Goal: Check status: Check status

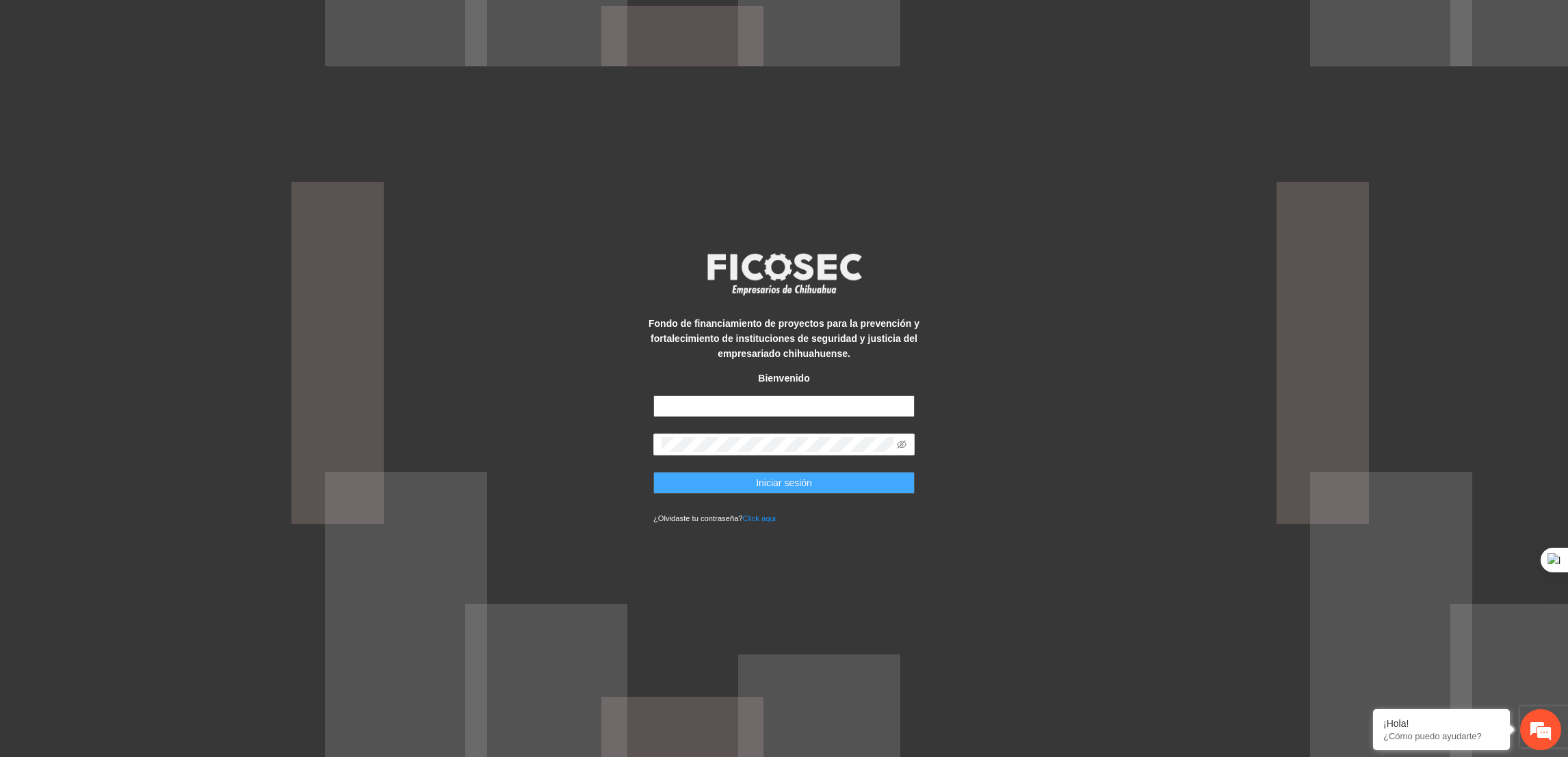
type input "**********"
click at [748, 485] on button "Iniciar sesión" at bounding box center [784, 482] width 261 height 22
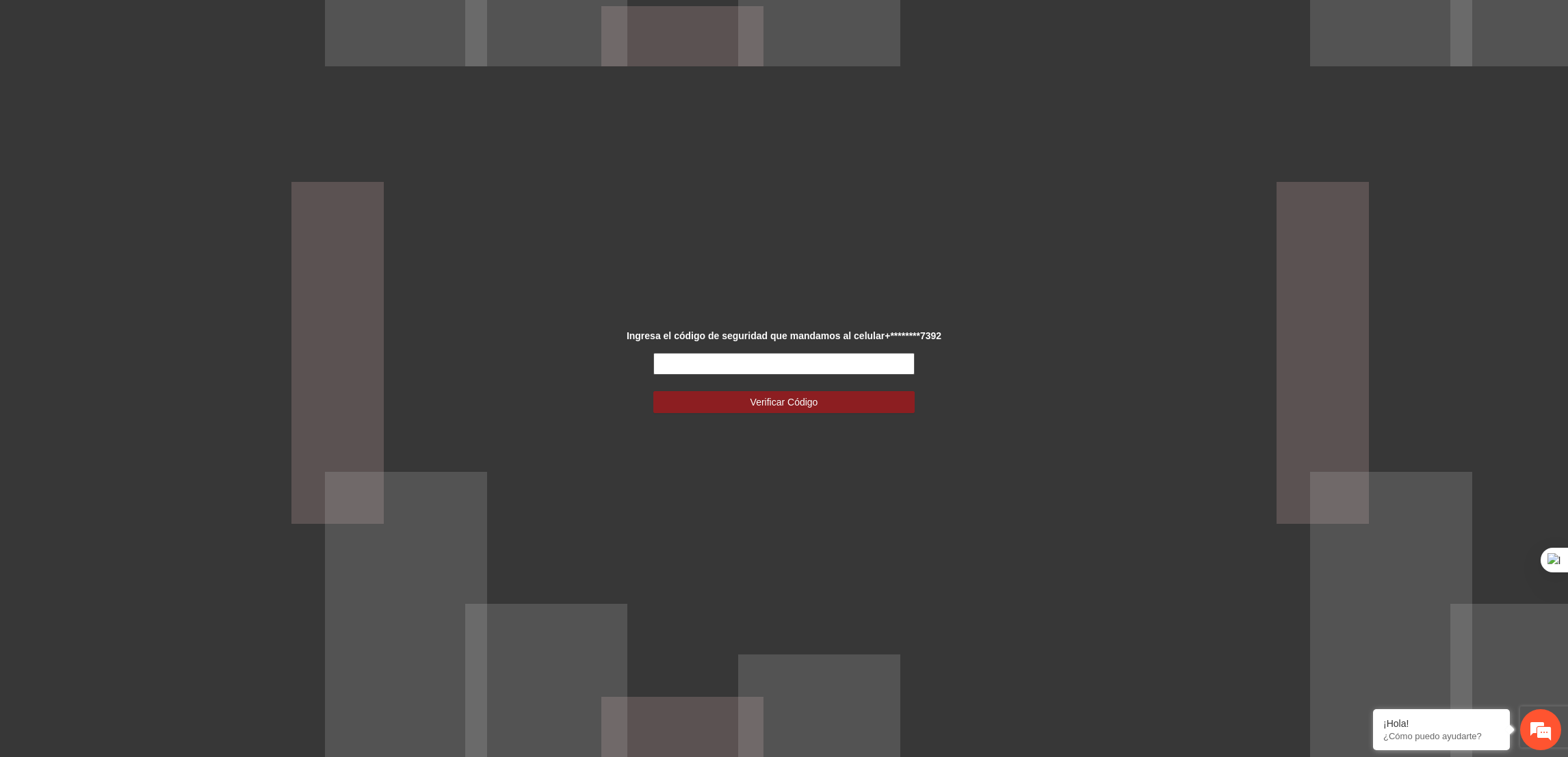
click at [831, 364] on input "text" at bounding box center [784, 363] width 261 height 22
type input "******"
click at [653, 391] on button "Verificar Código" at bounding box center [784, 401] width 261 height 22
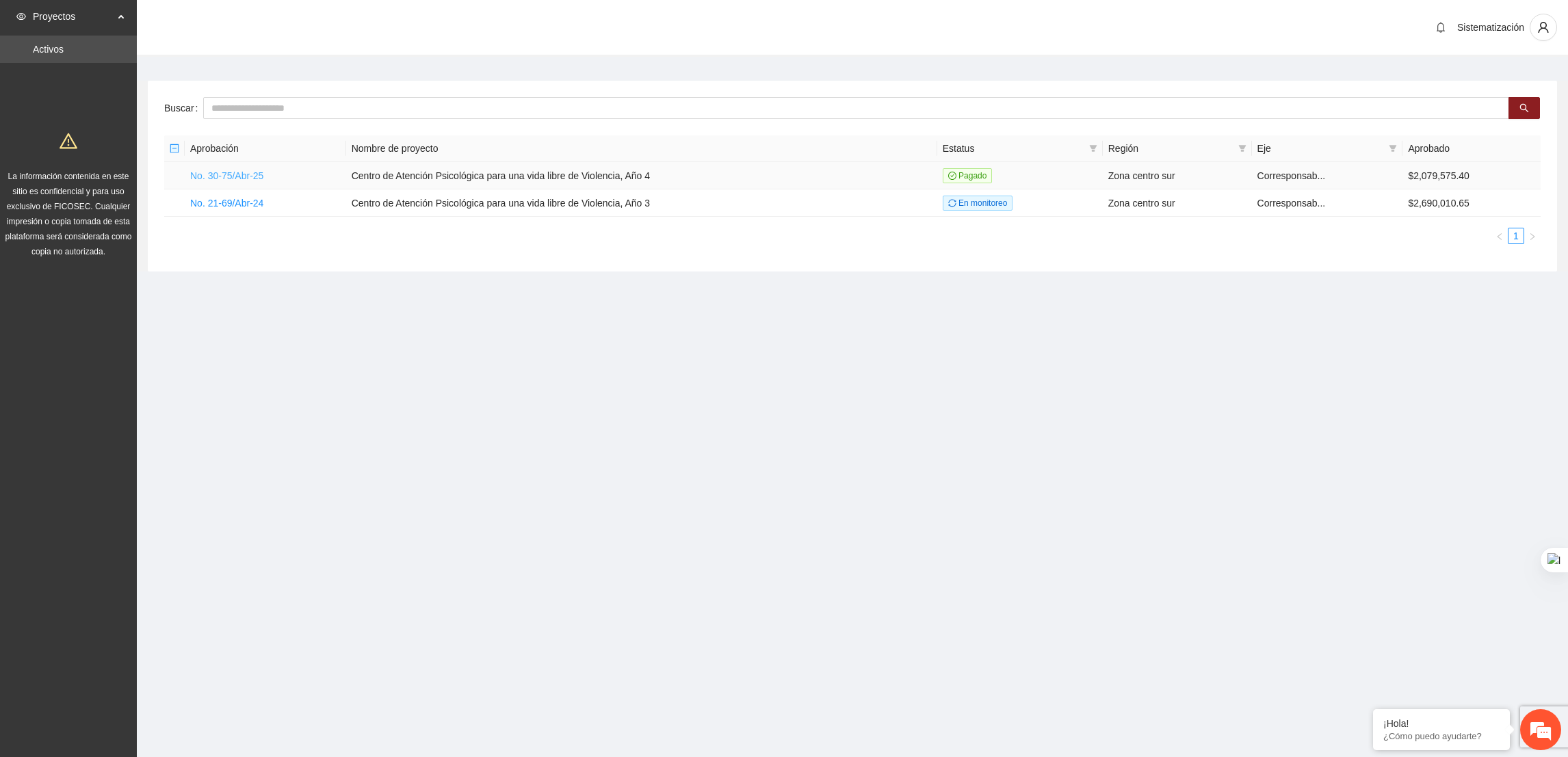
click at [245, 174] on link "No. 30-75/Abr-25" at bounding box center [227, 176] width 74 height 11
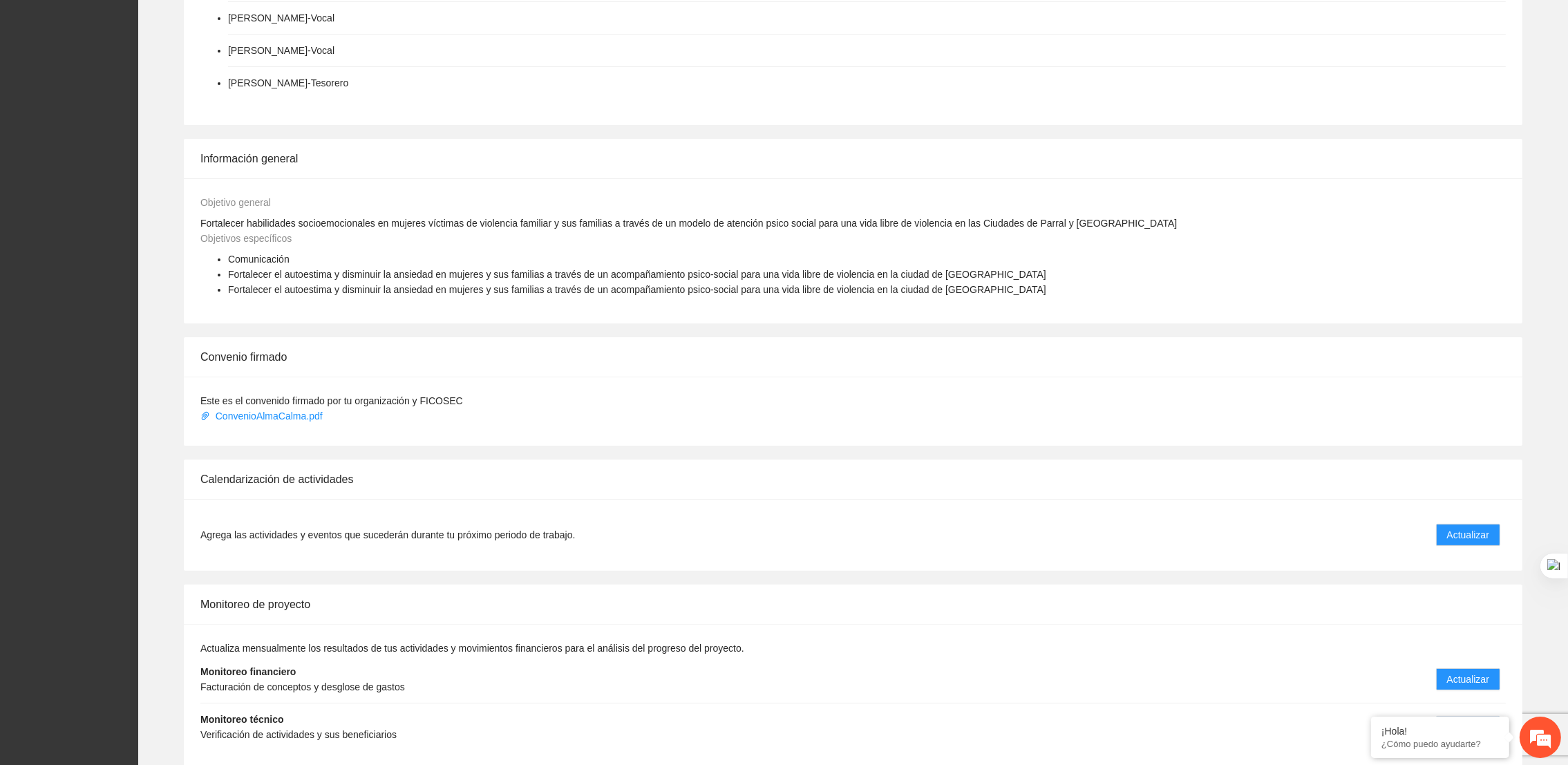
scroll to position [486, 0]
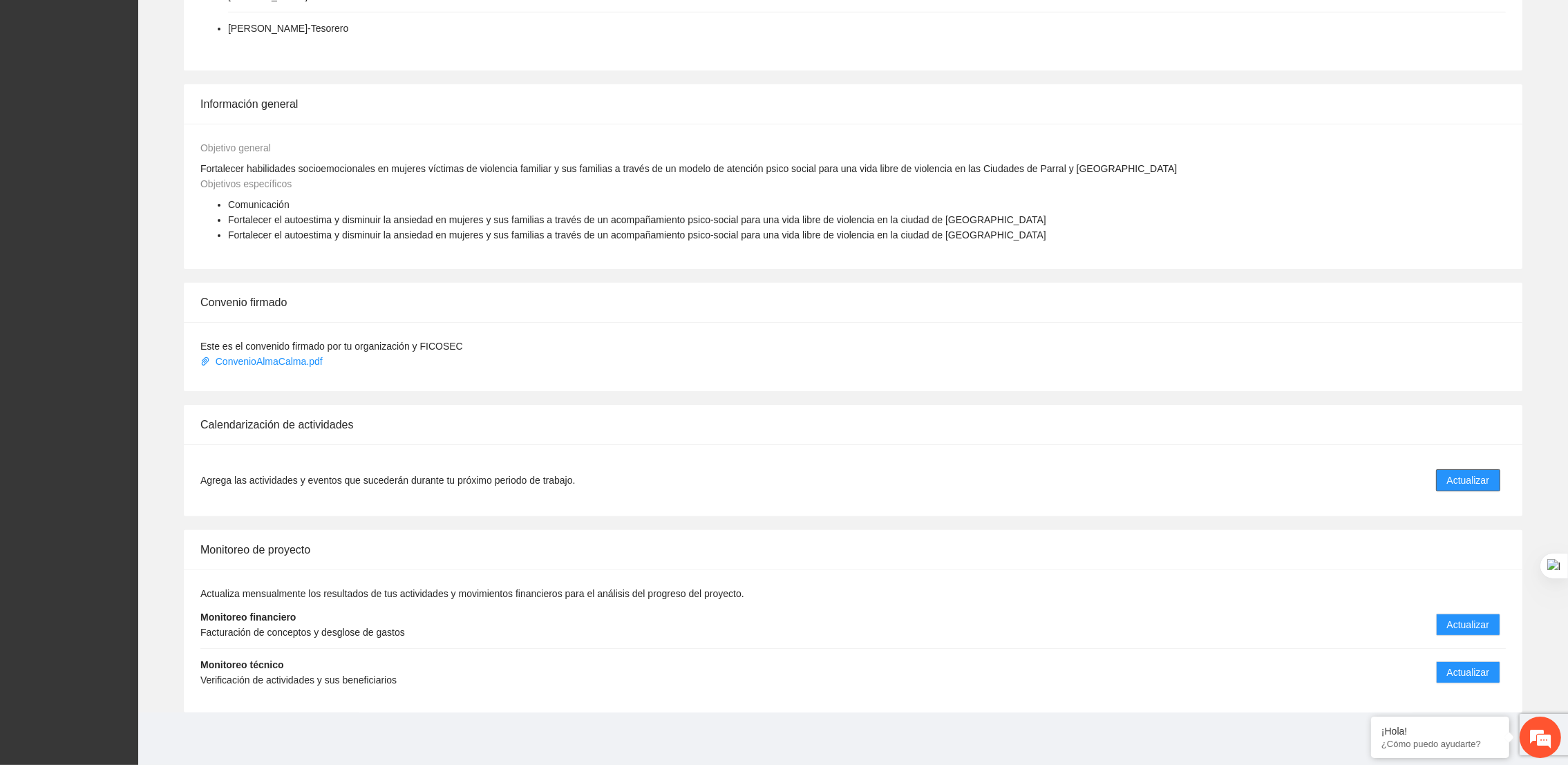
click at [1476, 473] on span "Actualizar" at bounding box center [1468, 481] width 42 height 15
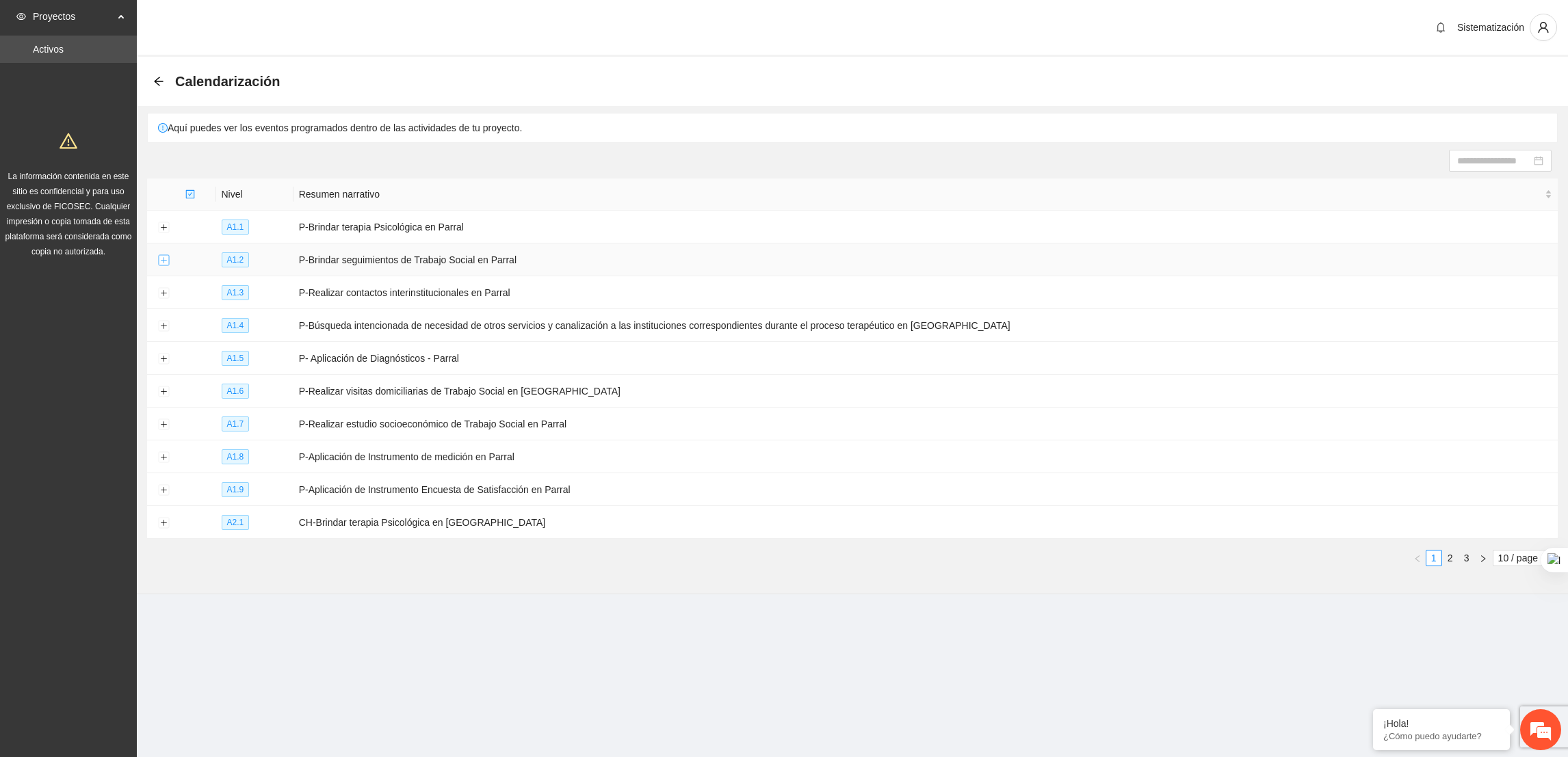
click at [160, 262] on button "Expand row" at bounding box center [163, 261] width 11 height 11
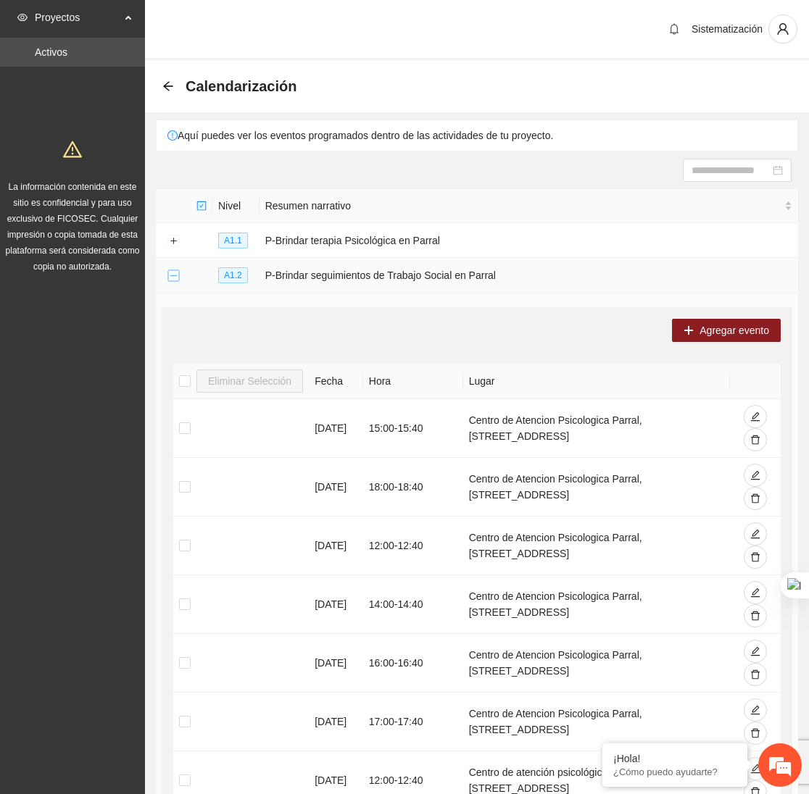
click at [169, 275] on button "Collapse row" at bounding box center [173, 276] width 12 height 12
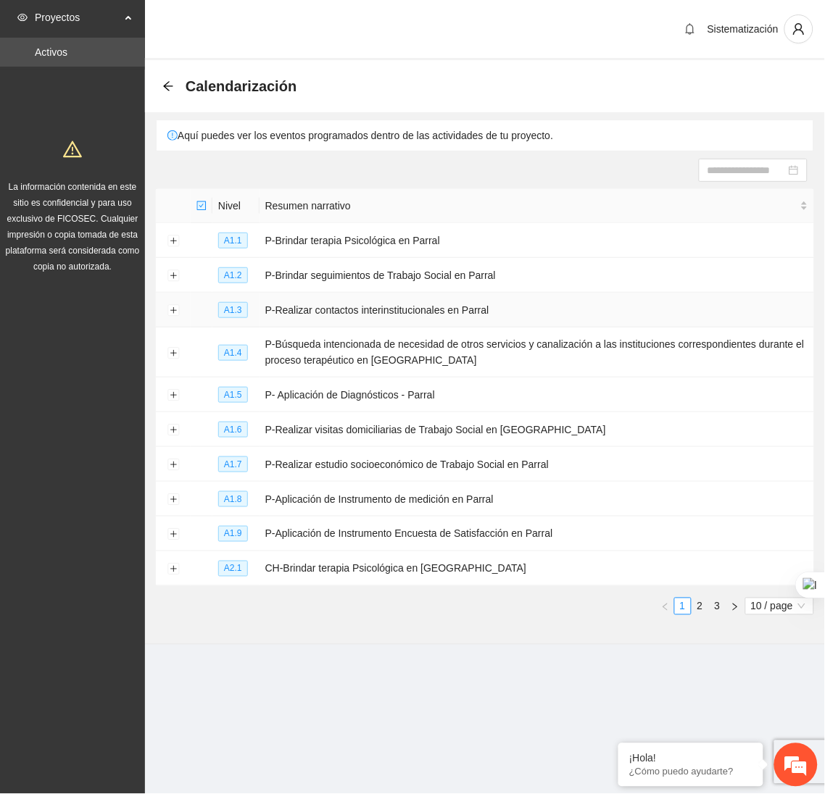
click at [173, 320] on td at bounding box center [173, 310] width 35 height 35
click at [173, 309] on button "Expand row" at bounding box center [173, 311] width 12 height 12
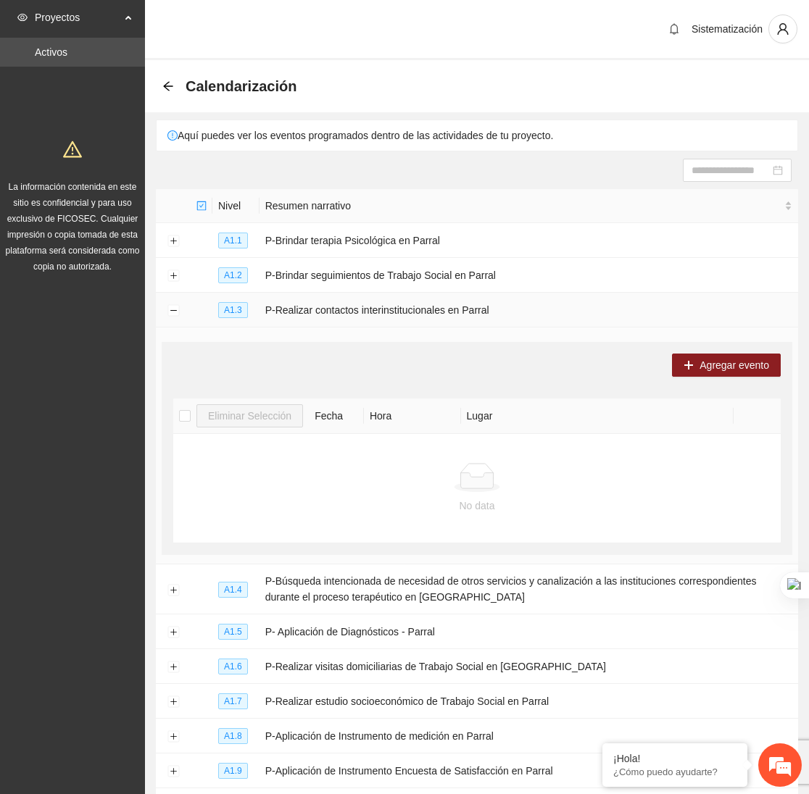
click at [166, 308] on td at bounding box center [173, 310] width 35 height 35
click at [177, 319] on td at bounding box center [173, 310] width 35 height 35
click at [179, 312] on td at bounding box center [173, 310] width 35 height 35
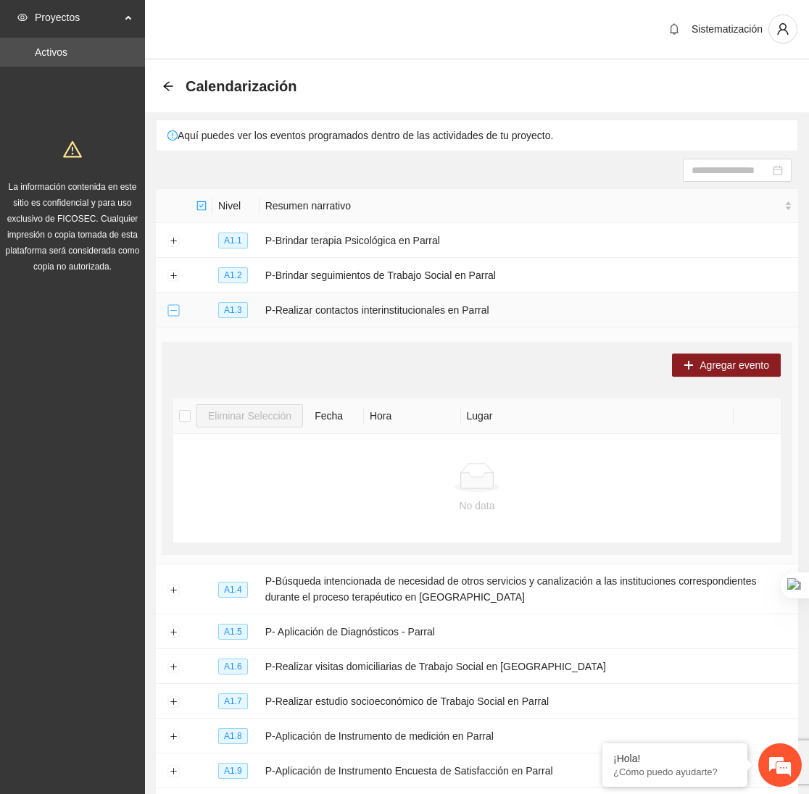
click at [172, 311] on button "Collapse row" at bounding box center [173, 311] width 12 height 12
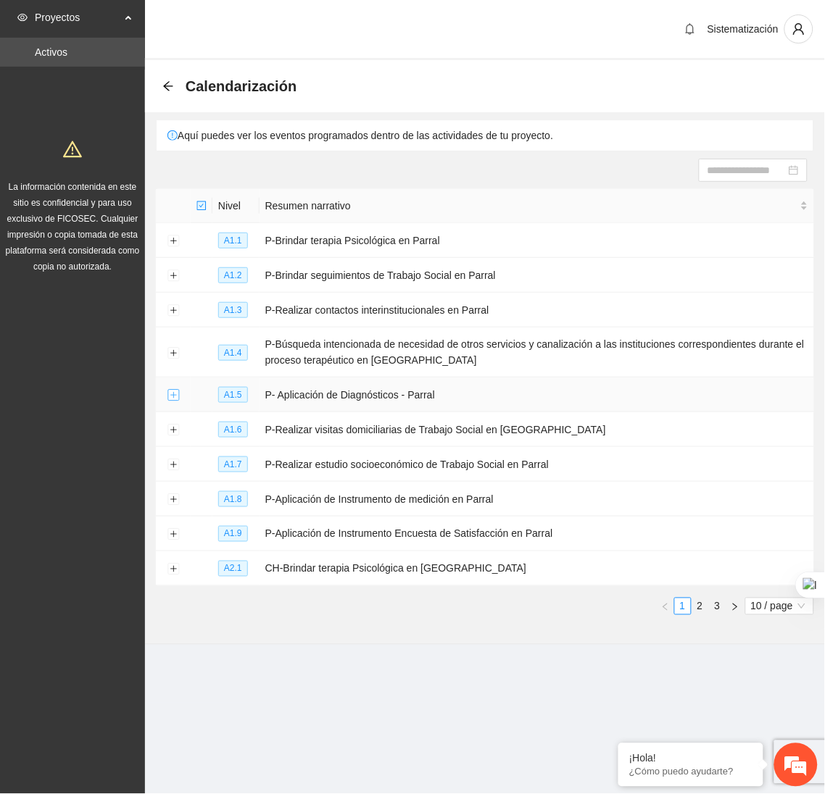
click at [170, 398] on button "Expand row" at bounding box center [173, 396] width 12 height 12
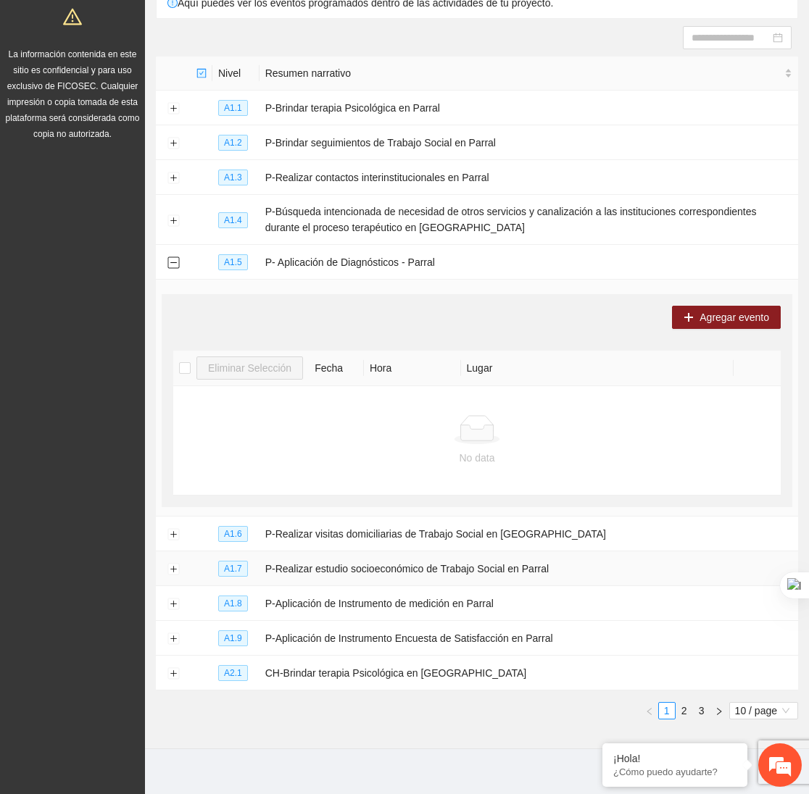
scroll to position [151, 0]
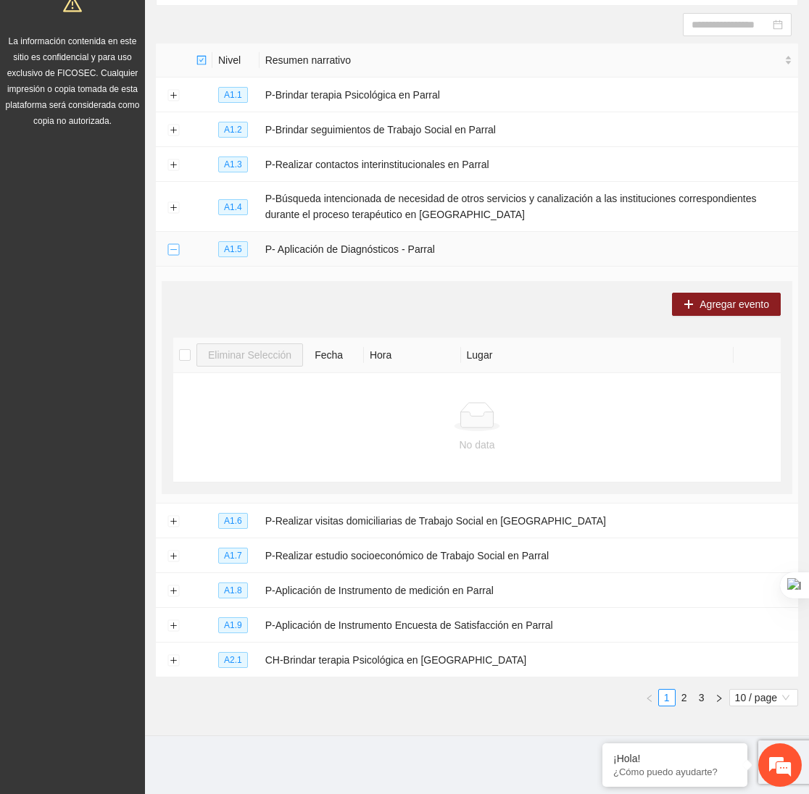
click at [172, 247] on button "Collapse row" at bounding box center [173, 250] width 12 height 12
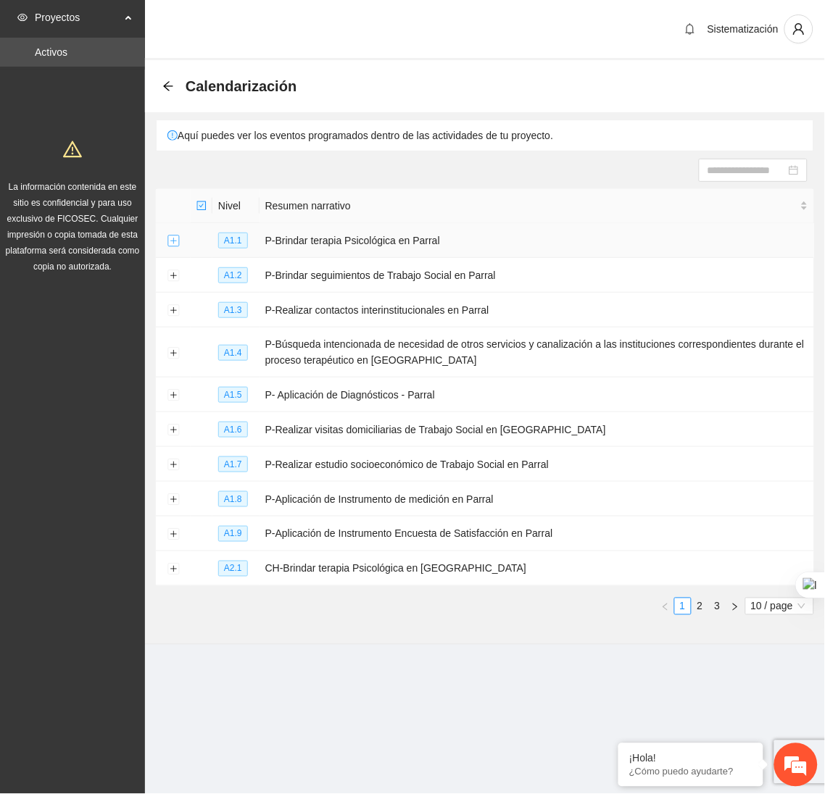
click at [171, 245] on button "Expand row" at bounding box center [173, 241] width 12 height 12
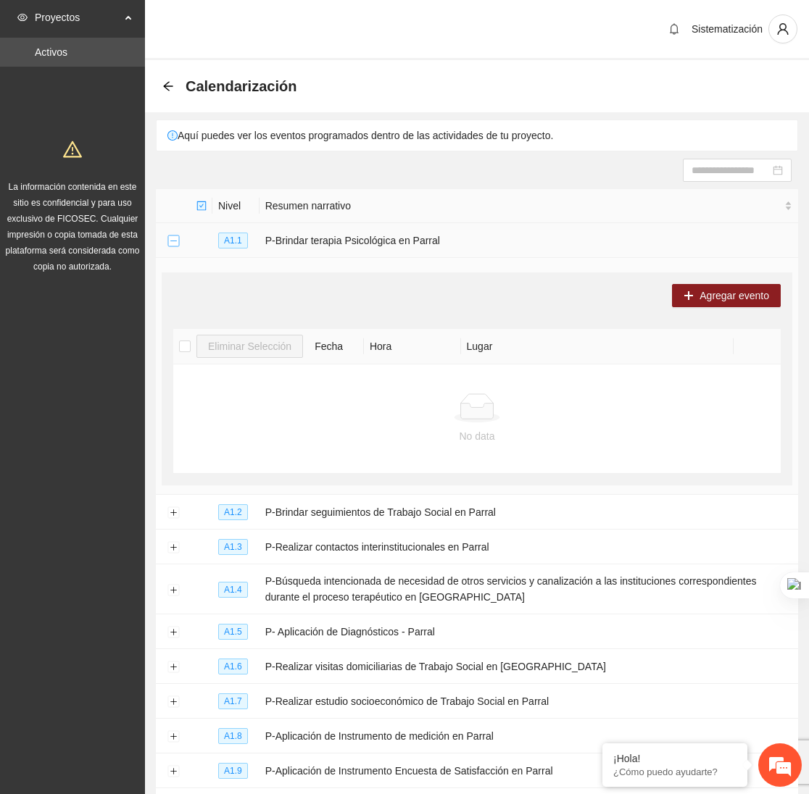
click at [171, 245] on button "Collapse row" at bounding box center [173, 241] width 12 height 12
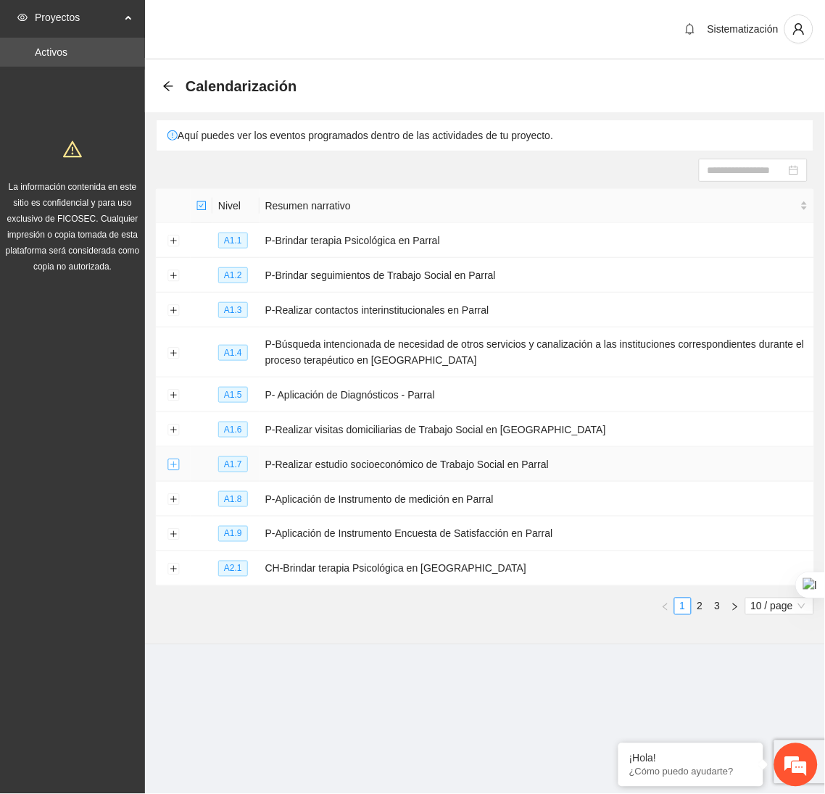
click at [175, 469] on button "Expand row" at bounding box center [173, 465] width 12 height 12
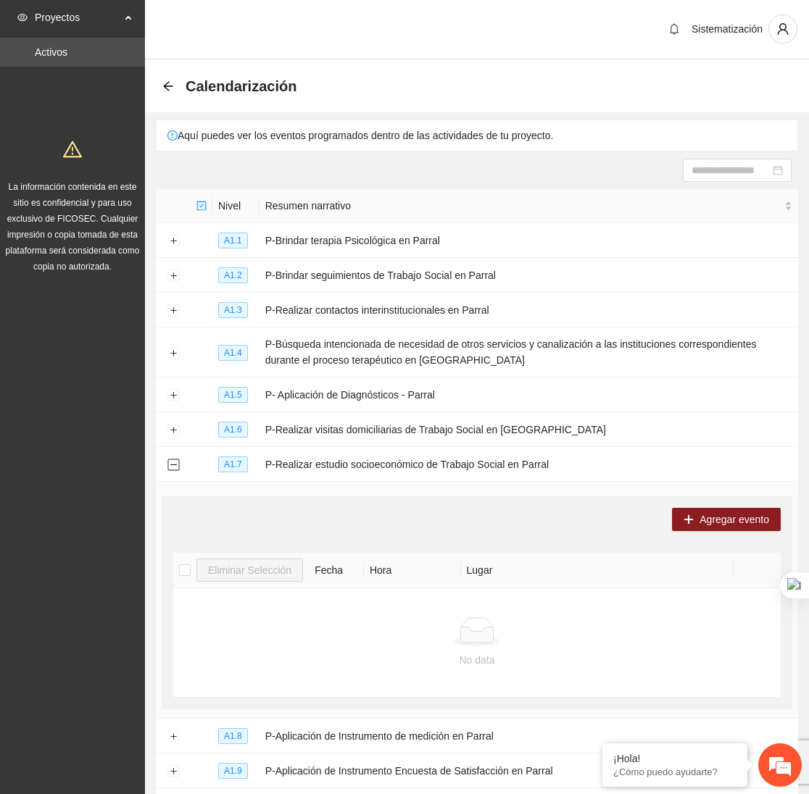
scroll to position [89, 0]
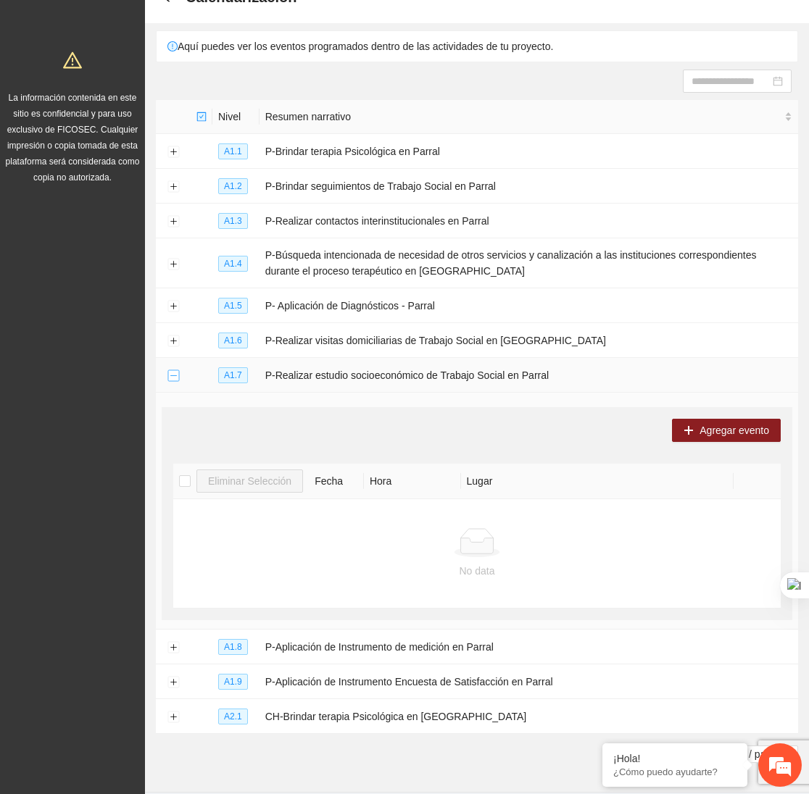
click at [171, 380] on button "Collapse row" at bounding box center [173, 376] width 12 height 12
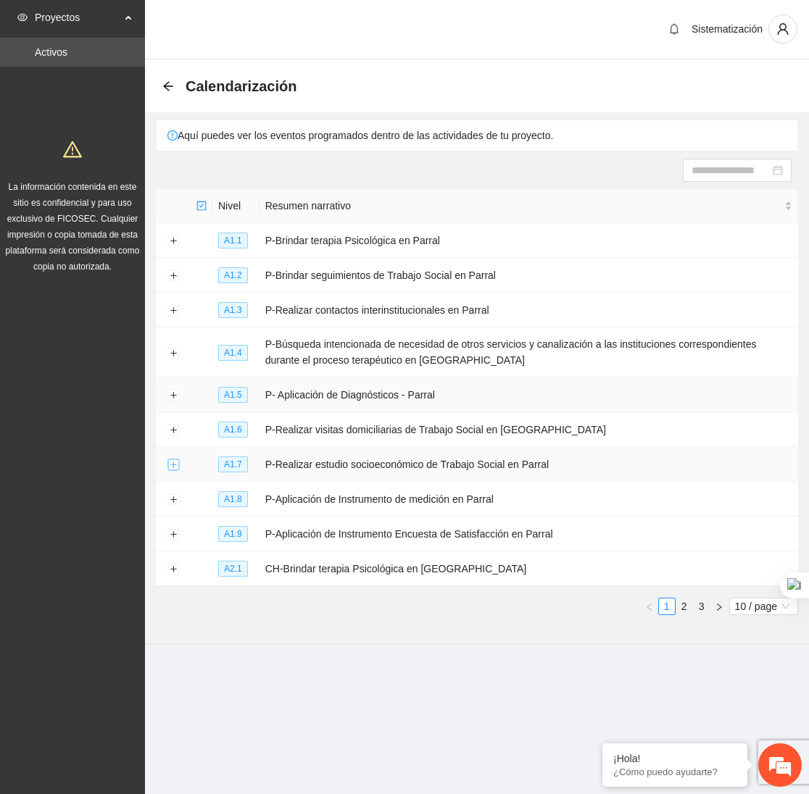
scroll to position [0, 0]
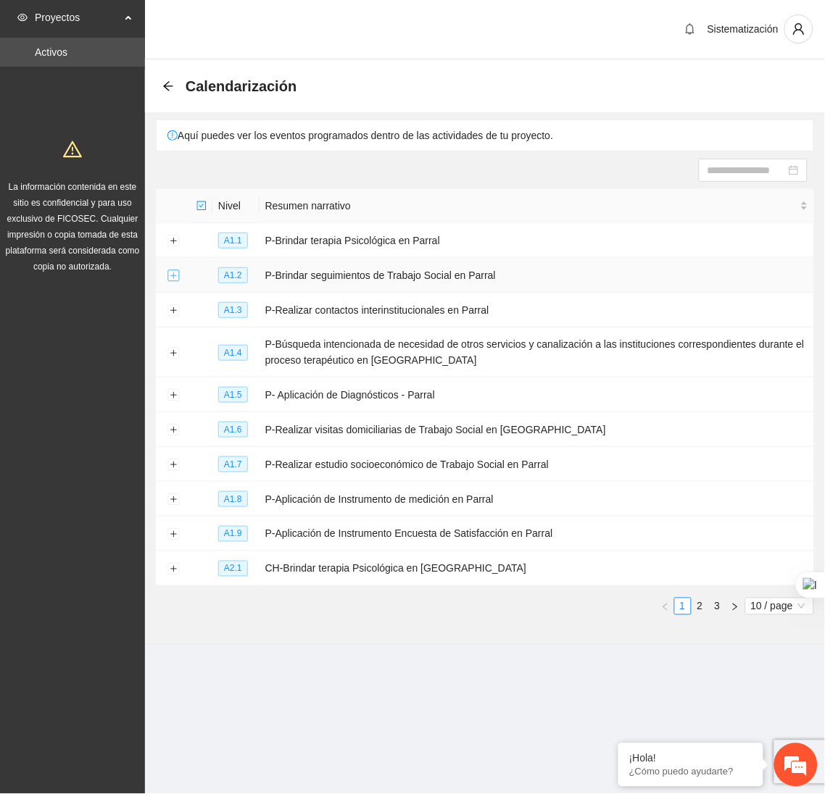
click at [170, 275] on button "Expand row" at bounding box center [173, 276] width 12 height 12
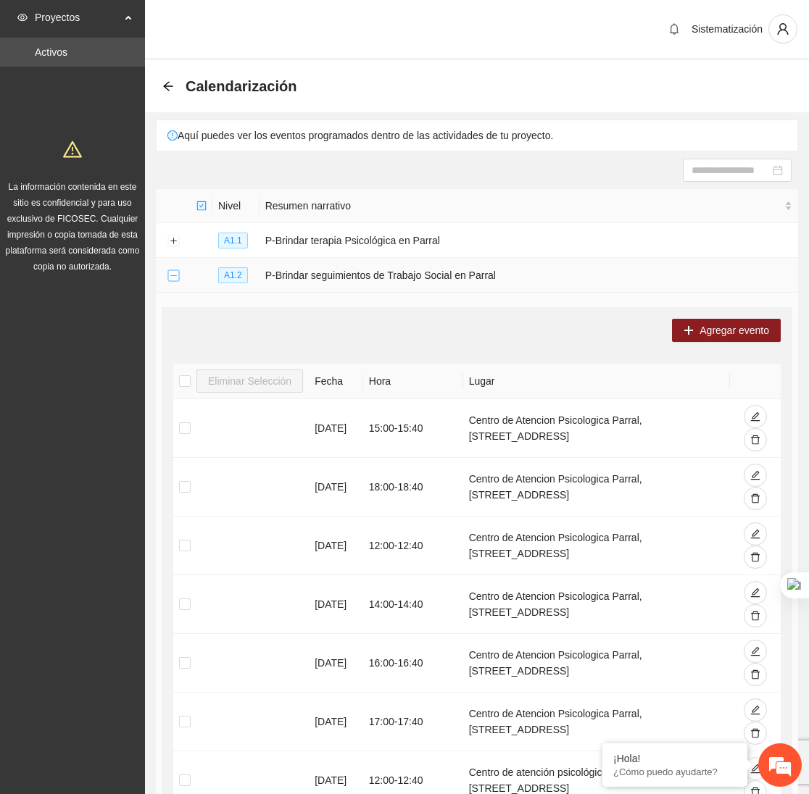
click at [167, 278] on button "Collapse row" at bounding box center [173, 276] width 12 height 12
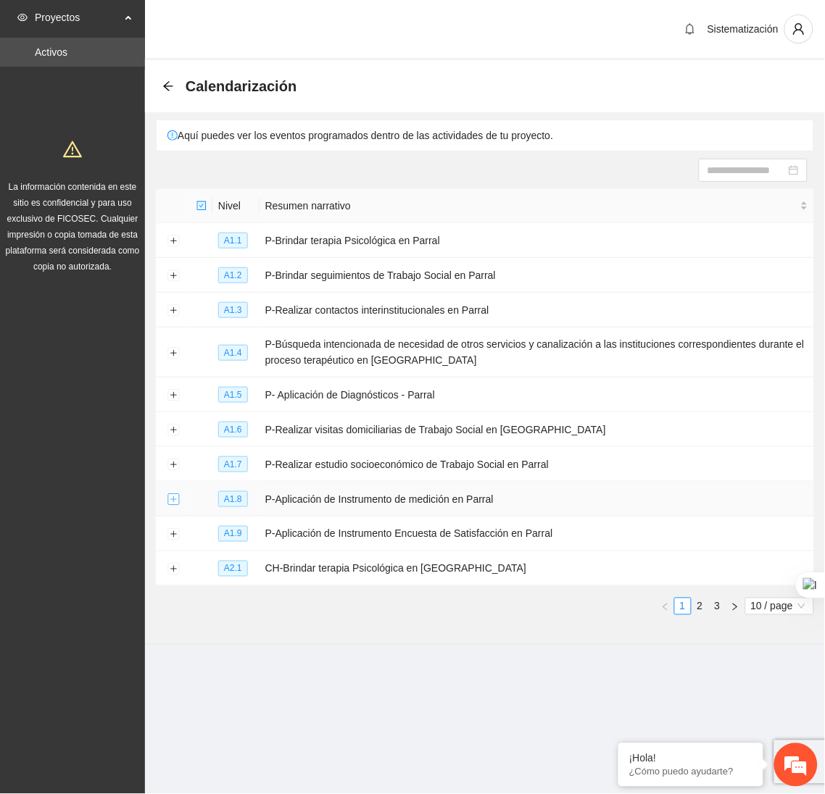
click at [167, 499] on button "Expand row" at bounding box center [173, 500] width 12 height 12
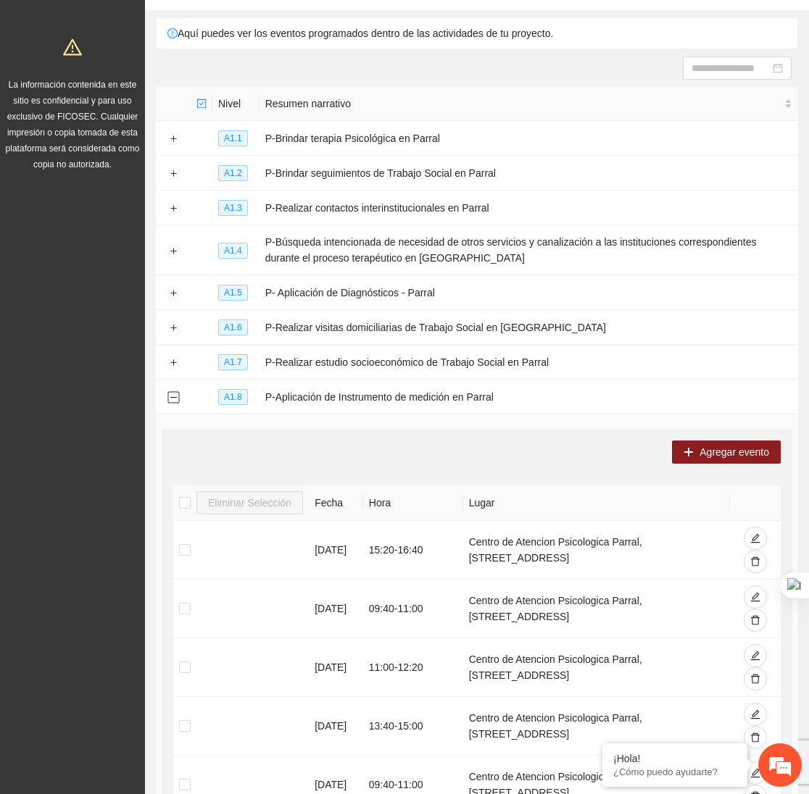
scroll to position [103, 0]
click at [180, 403] on td at bounding box center [173, 396] width 35 height 35
click at [172, 399] on button "Collapse row" at bounding box center [173, 397] width 12 height 12
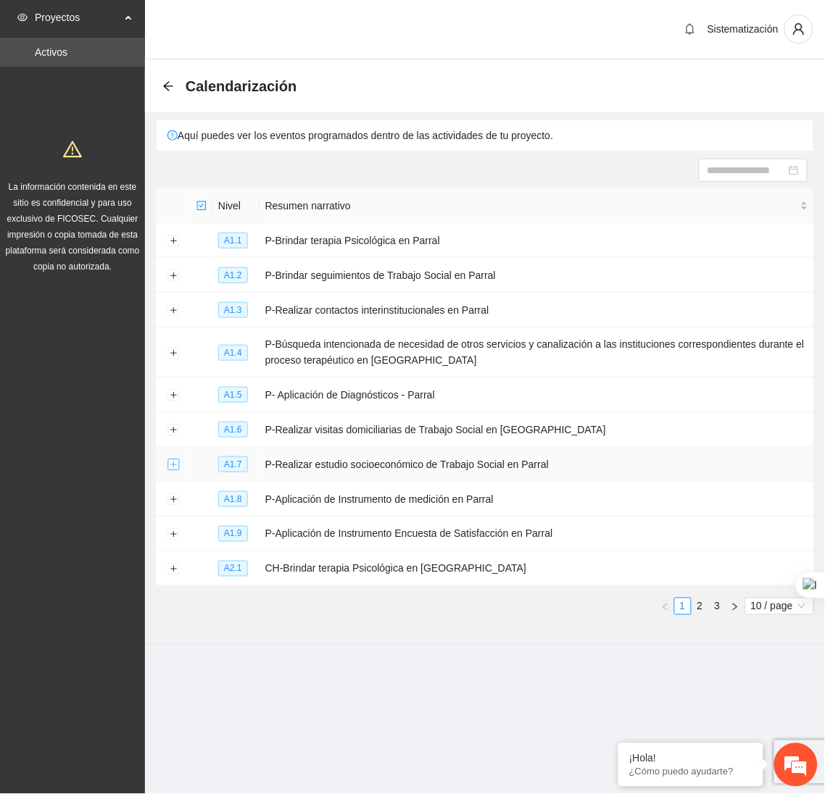
click at [170, 471] on button "Expand row" at bounding box center [173, 465] width 12 height 12
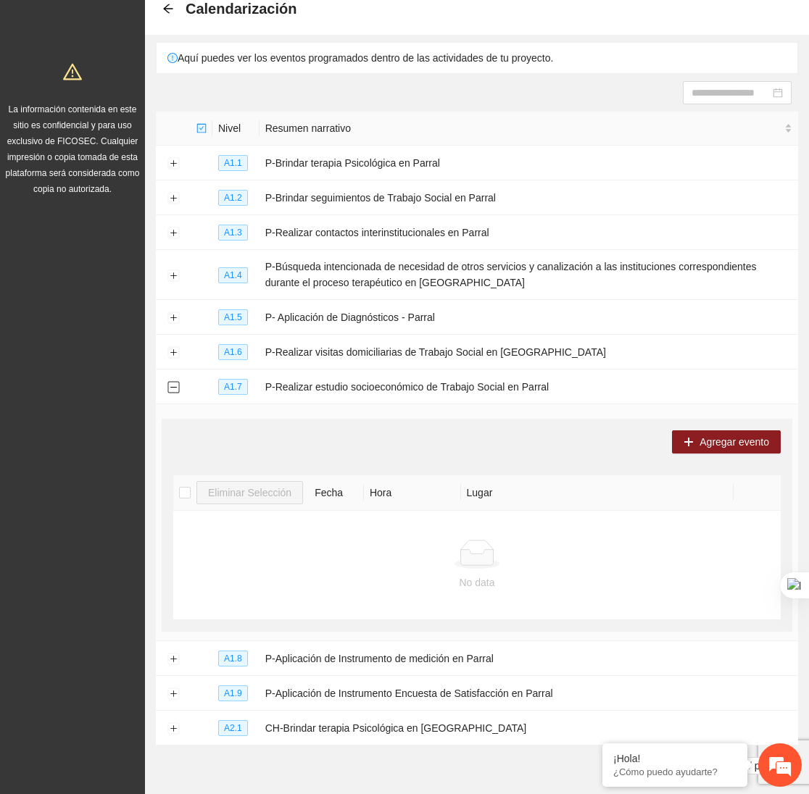
scroll to position [78, 0]
click at [175, 393] on button "Collapse row" at bounding box center [173, 388] width 12 height 12
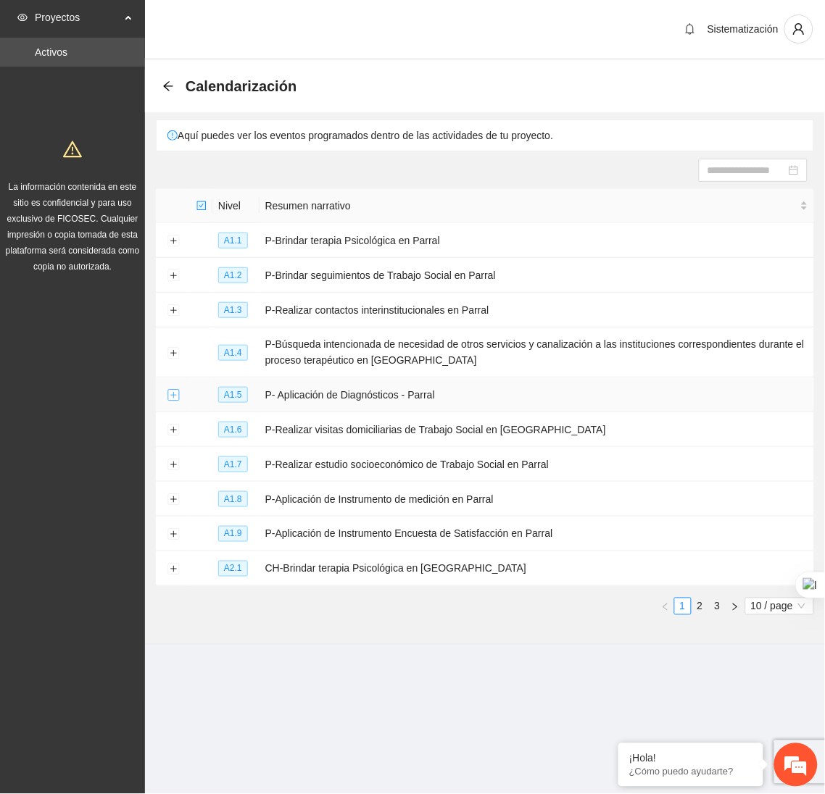
click at [171, 396] on button "Expand row" at bounding box center [173, 396] width 12 height 12
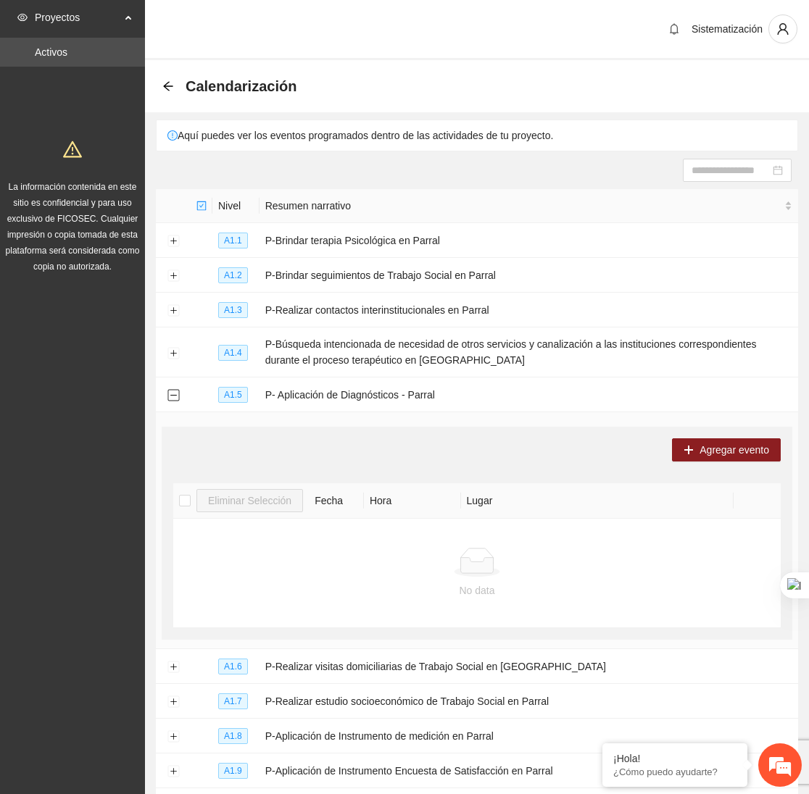
scroll to position [151, 0]
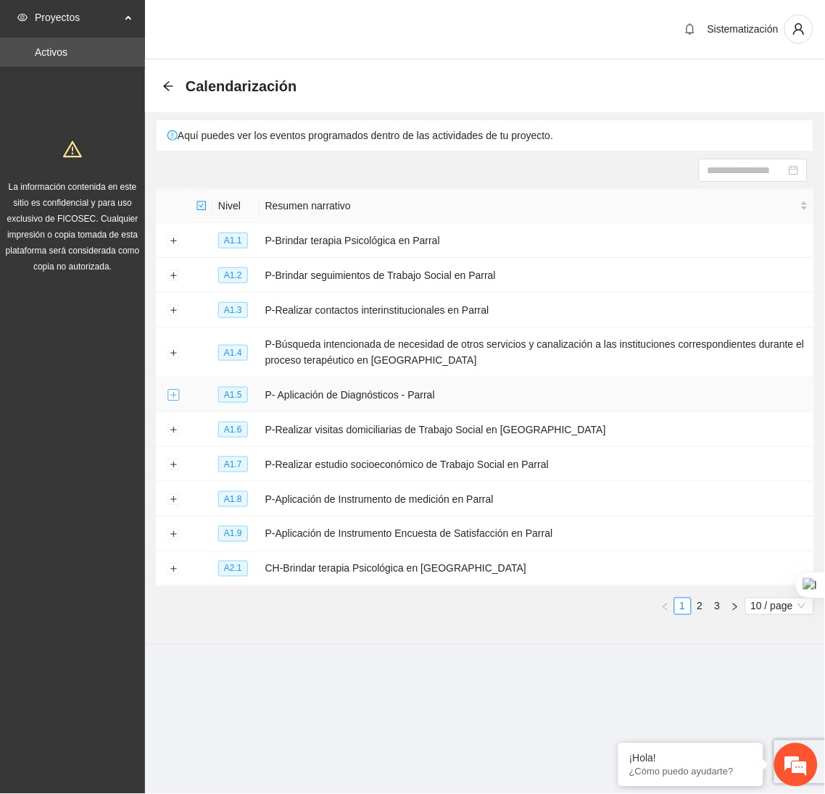
click at [172, 399] on button "Expand row" at bounding box center [173, 396] width 12 height 12
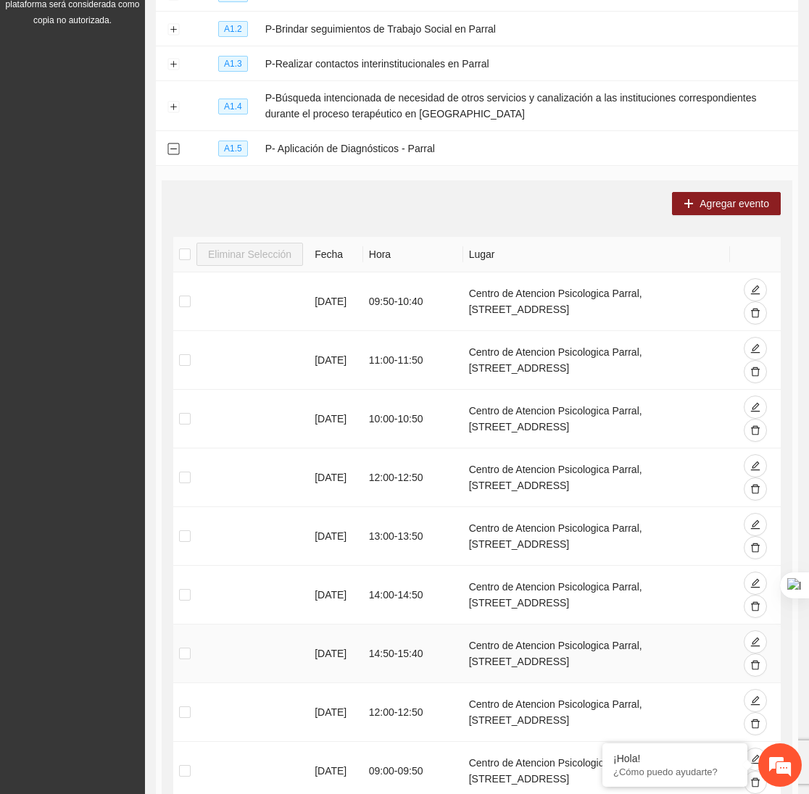
scroll to position [225, 0]
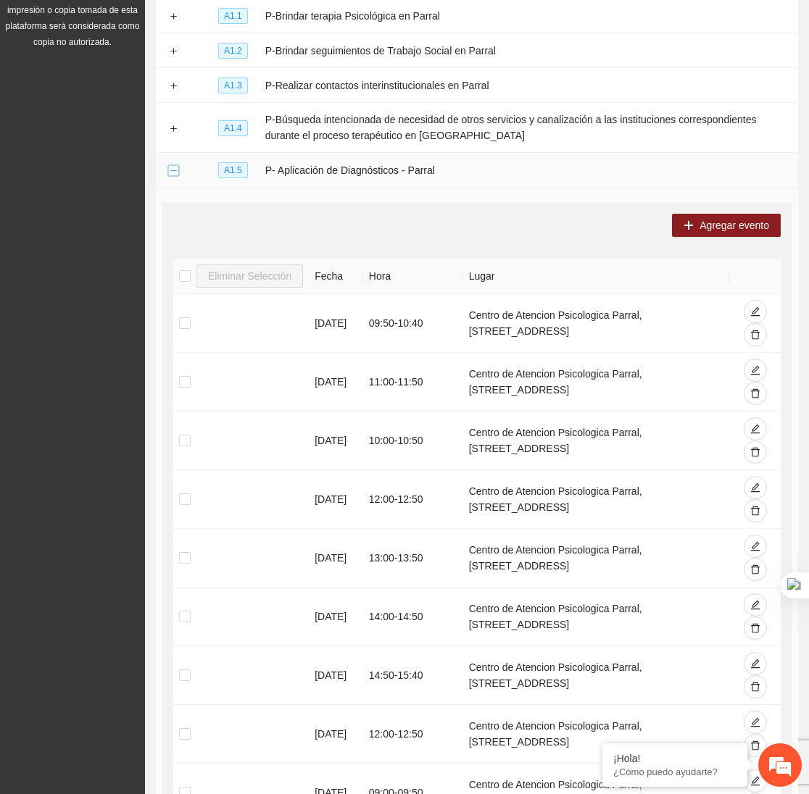
click at [173, 176] on button "Collapse row" at bounding box center [173, 171] width 12 height 12
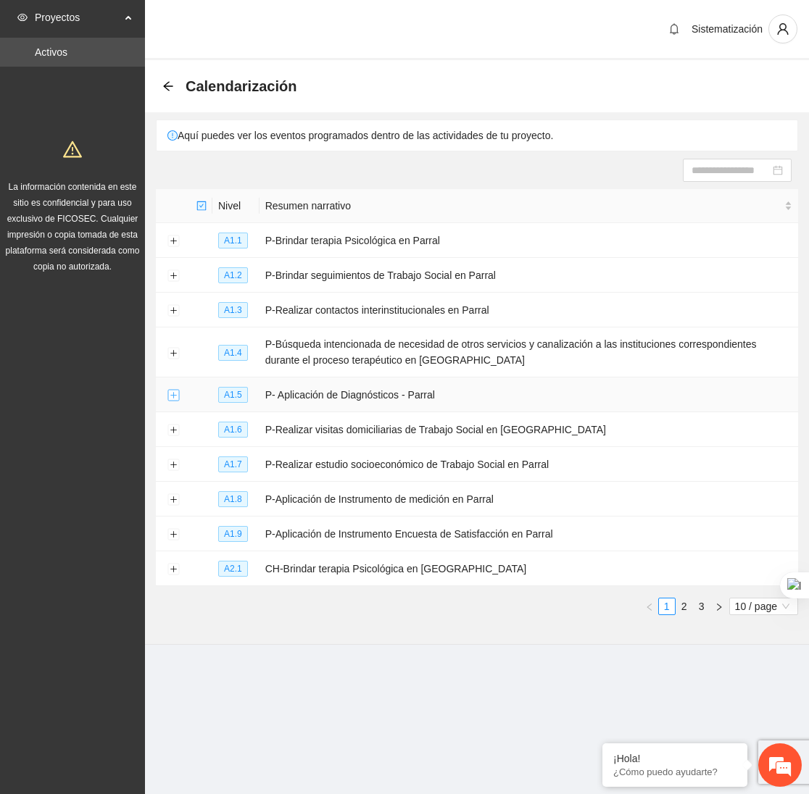
scroll to position [0, 0]
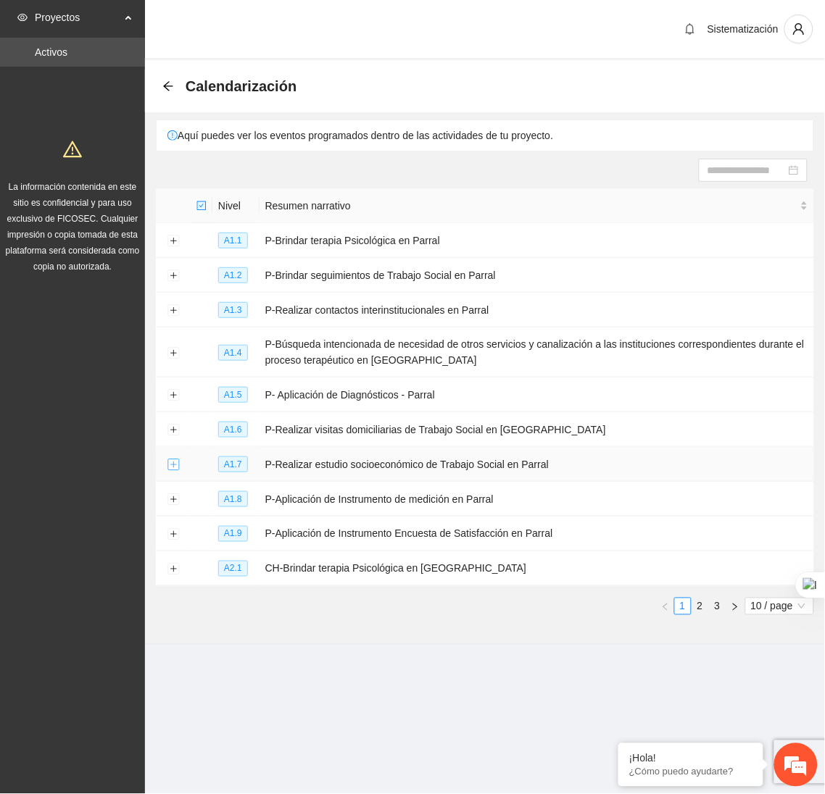
click at [178, 469] on button "Expand row" at bounding box center [173, 465] width 12 height 12
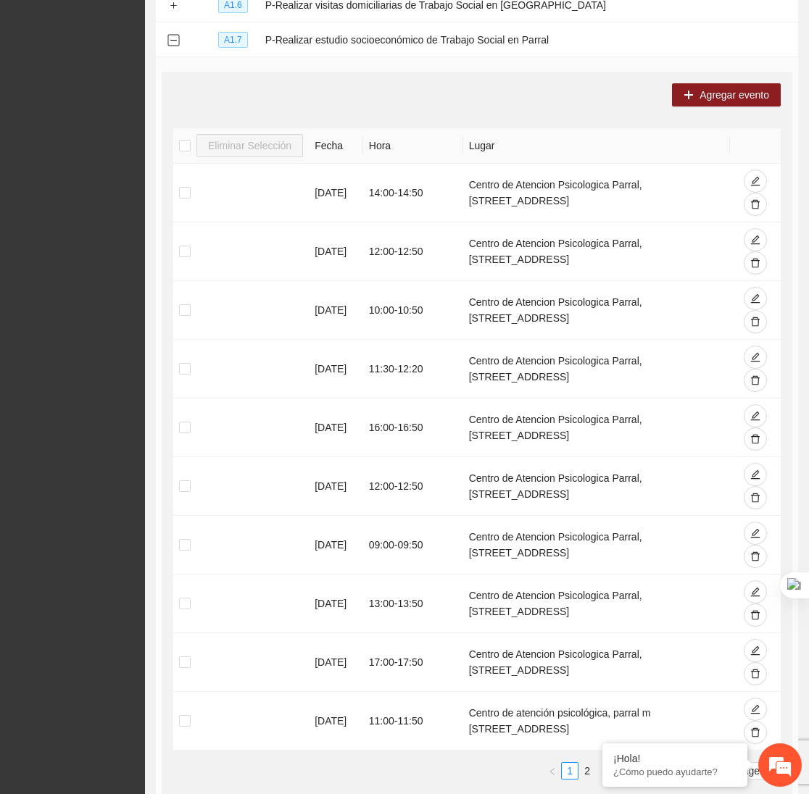
scroll to position [424, 0]
click at [169, 47] on button "Collapse row" at bounding box center [173, 42] width 12 height 12
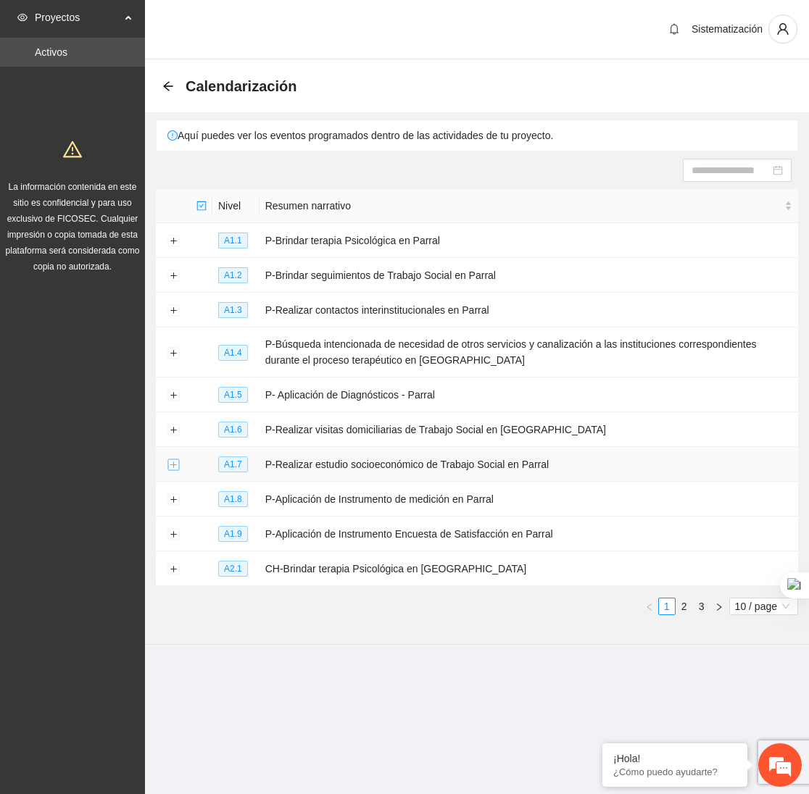
scroll to position [0, 0]
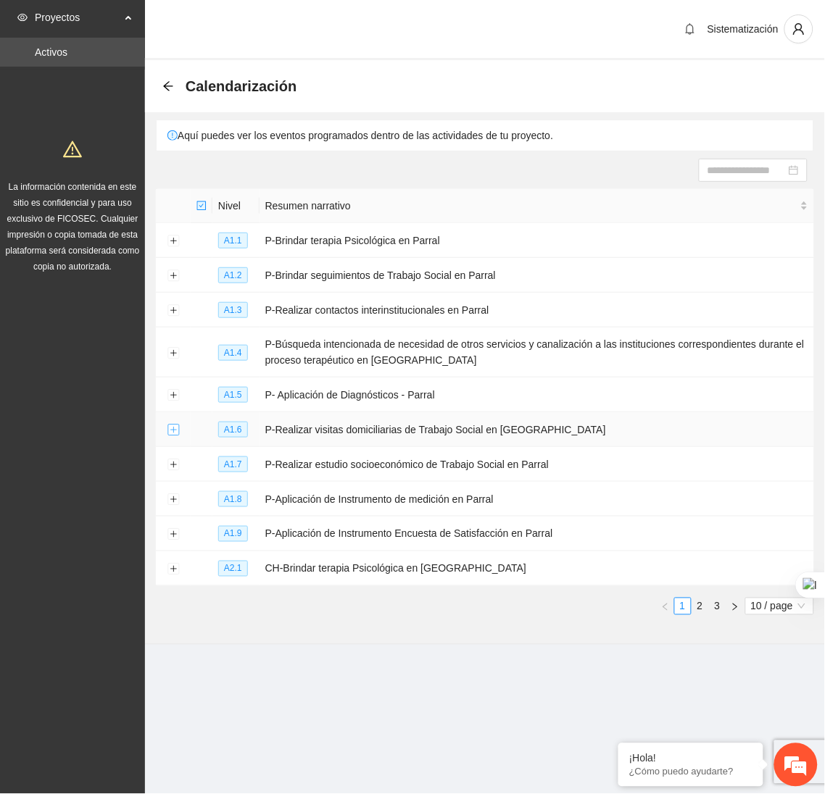
click at [172, 436] on button "Expand row" at bounding box center [173, 431] width 12 height 12
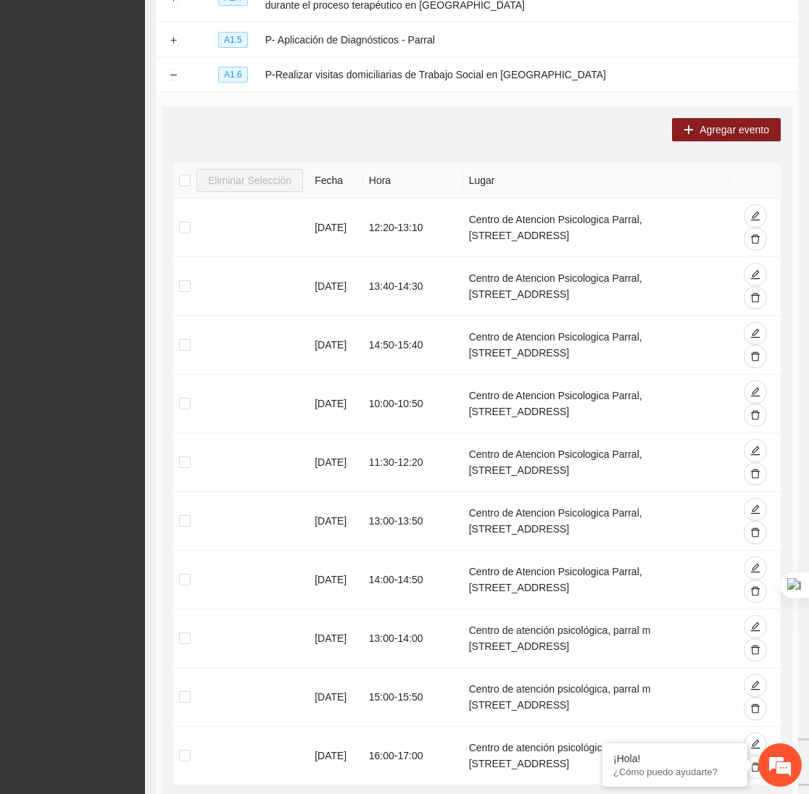
scroll to position [356, 0]
click at [170, 78] on button "Collapse row" at bounding box center [173, 75] width 12 height 12
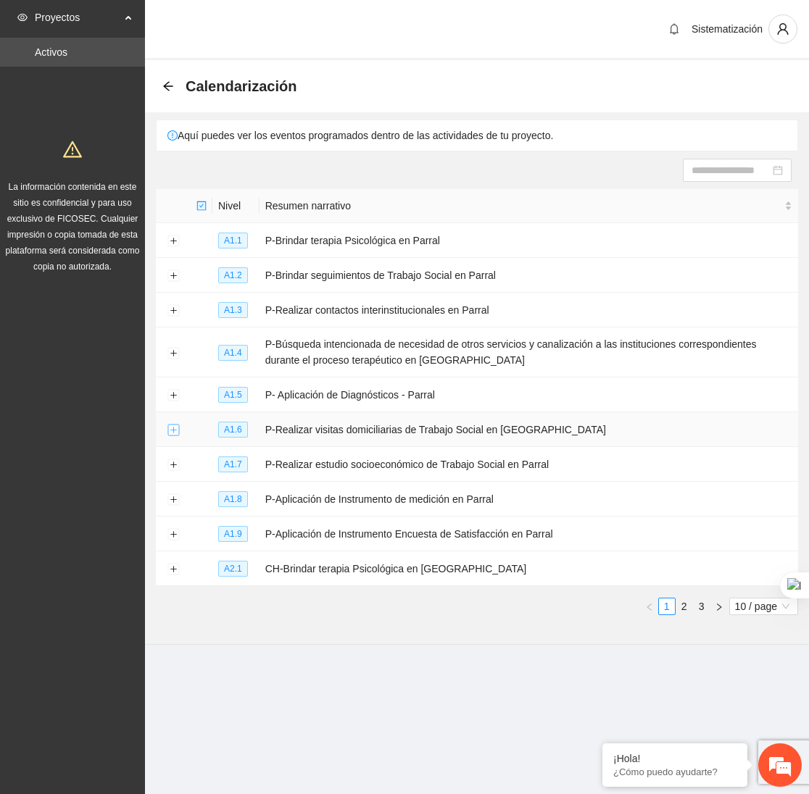
scroll to position [0, 0]
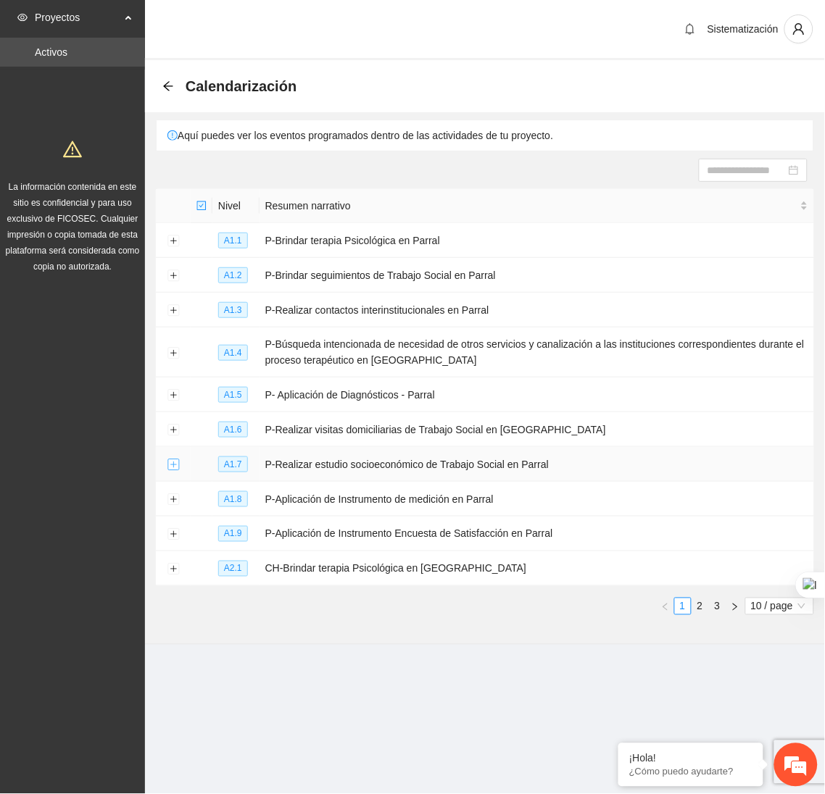
click at [175, 469] on button "Expand row" at bounding box center [173, 465] width 12 height 12
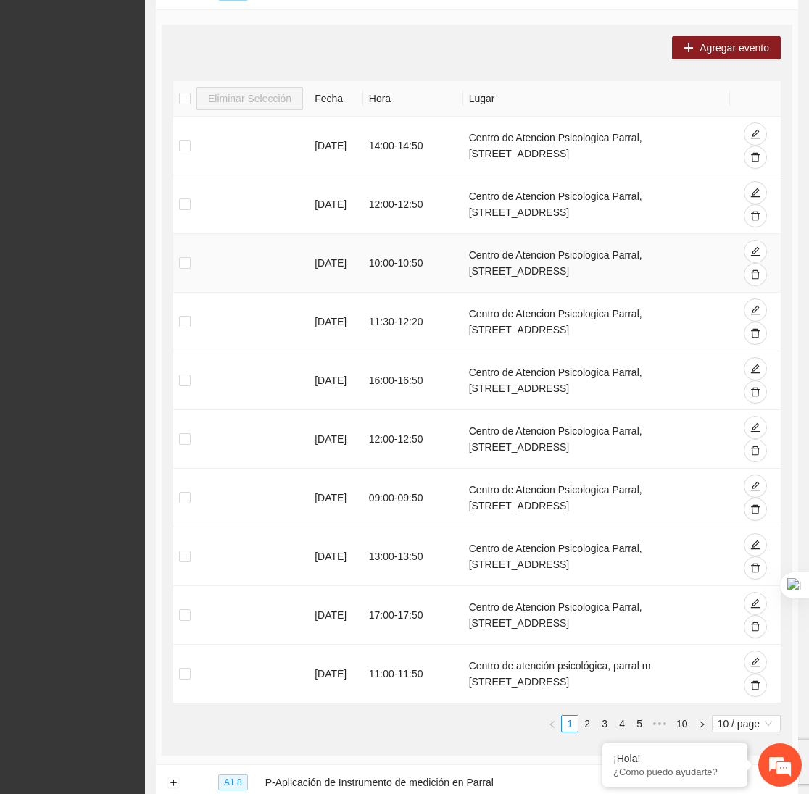
scroll to position [479, 0]
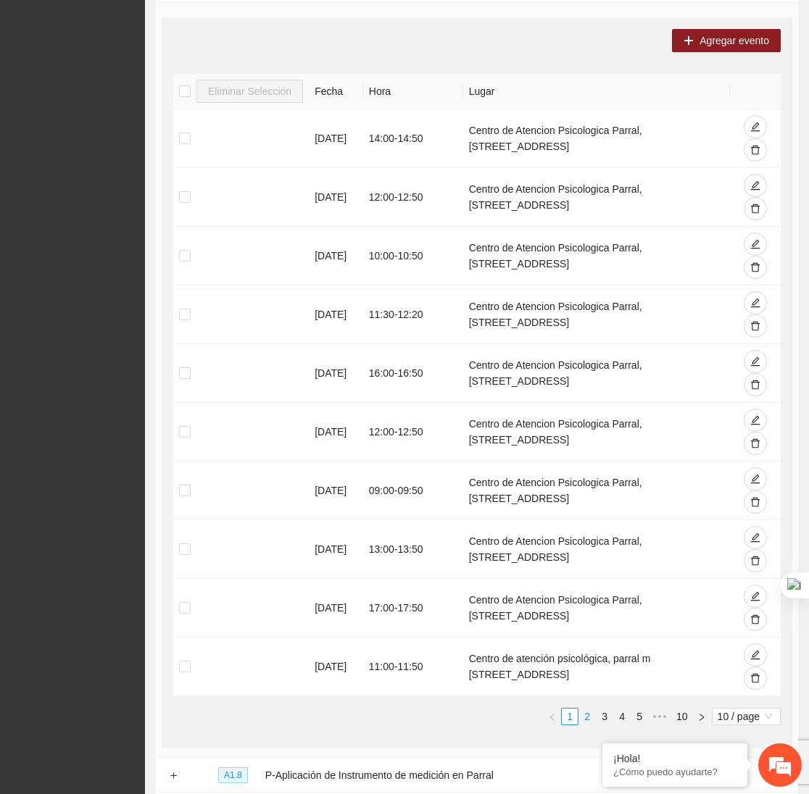
click at [585, 724] on link "2" at bounding box center [587, 717] width 16 height 16
click at [562, 725] on link "1" at bounding box center [570, 717] width 16 height 16
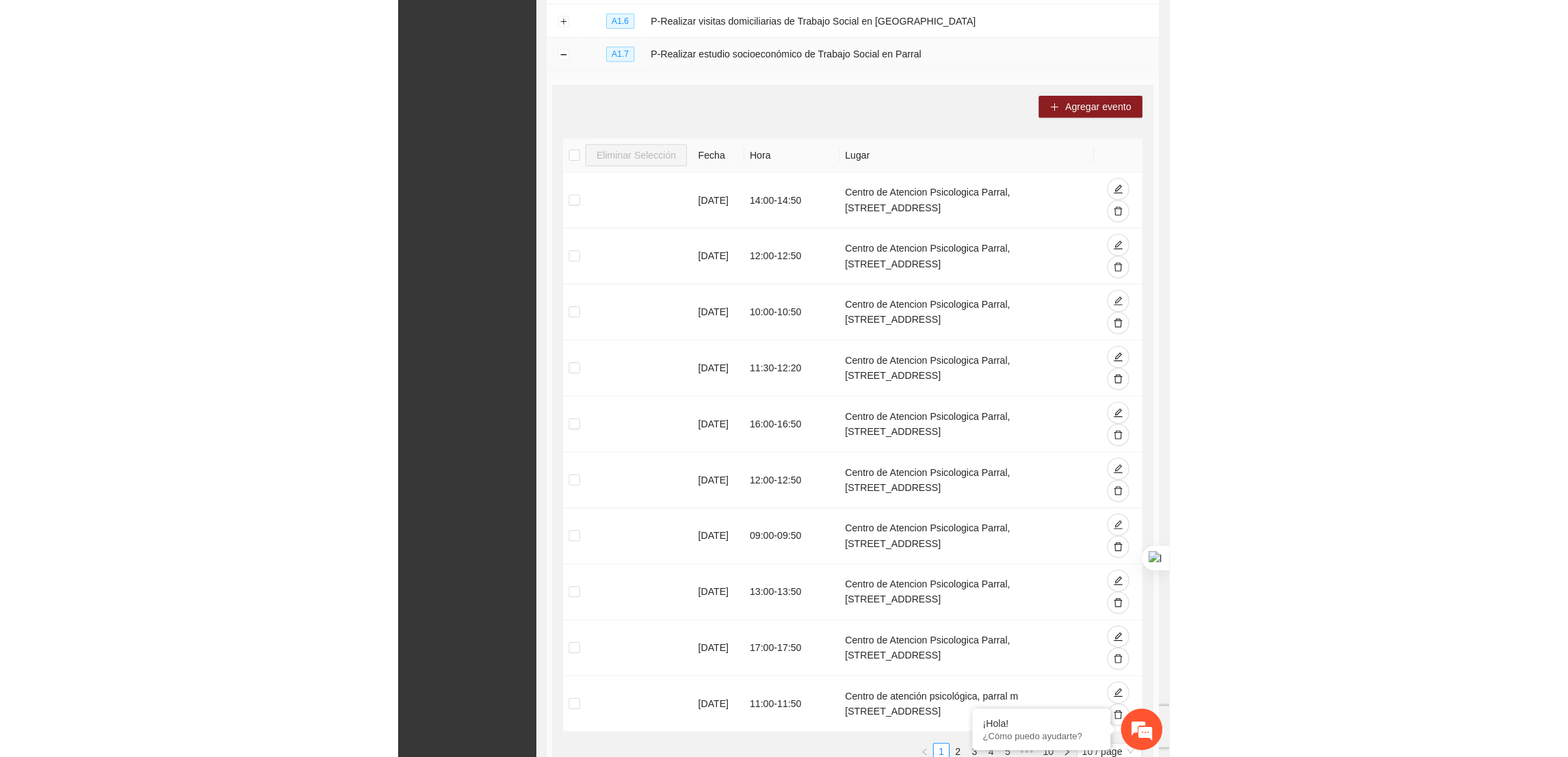
scroll to position [0, 0]
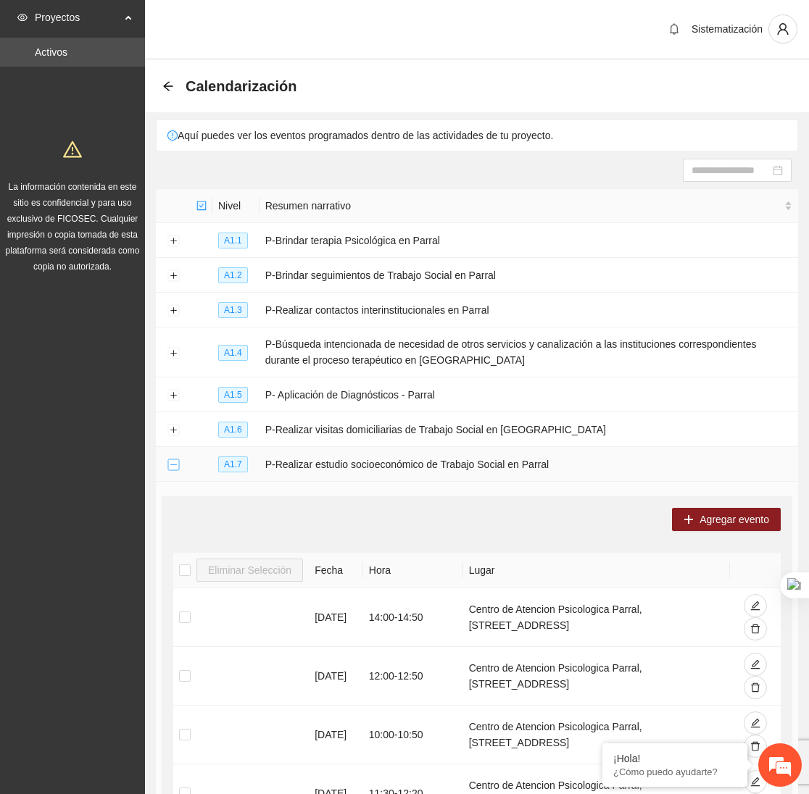
click at [176, 469] on button "Collapse row" at bounding box center [173, 465] width 12 height 12
